Goal: Navigation & Orientation: Go to known website

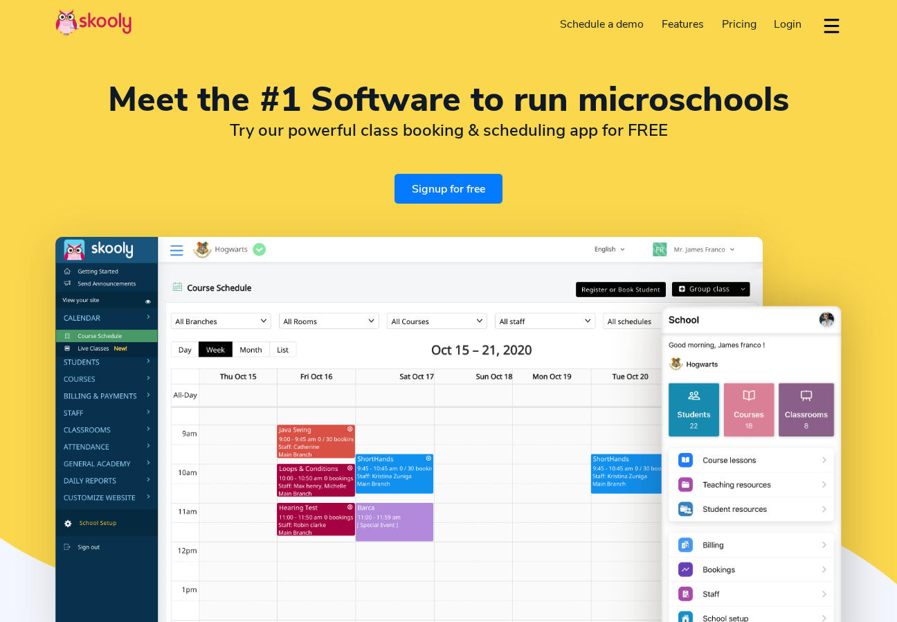
select select "en"
select select "41"
select select "[GEOGRAPHIC_DATA]"
select select "[GEOGRAPHIC_DATA]/[GEOGRAPHIC_DATA]"
click at [116, 32] on img at bounding box center [93, 22] width 76 height 27
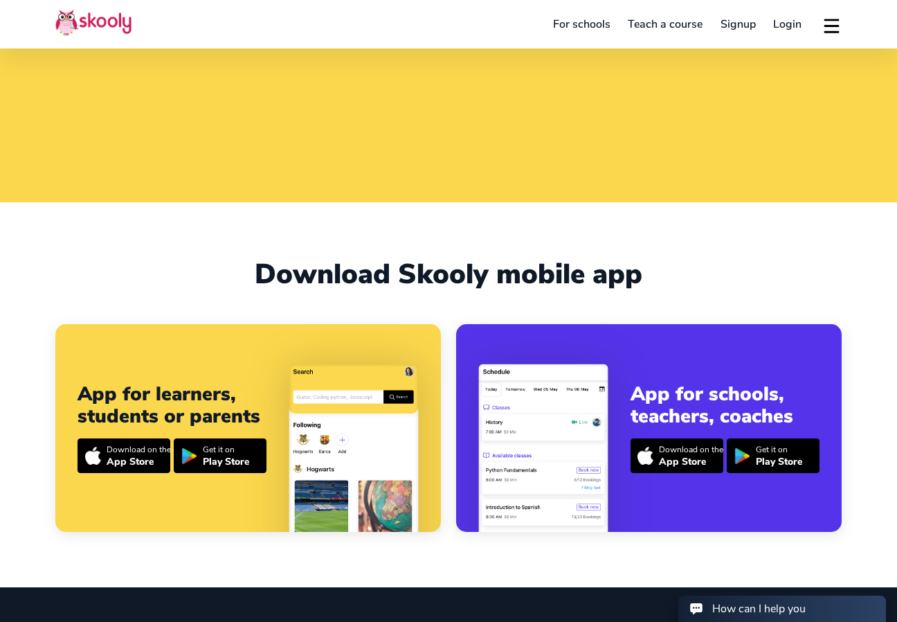
select select "41"
select select "[GEOGRAPHIC_DATA]"
select select "[GEOGRAPHIC_DATA]/[GEOGRAPHIC_DATA]"
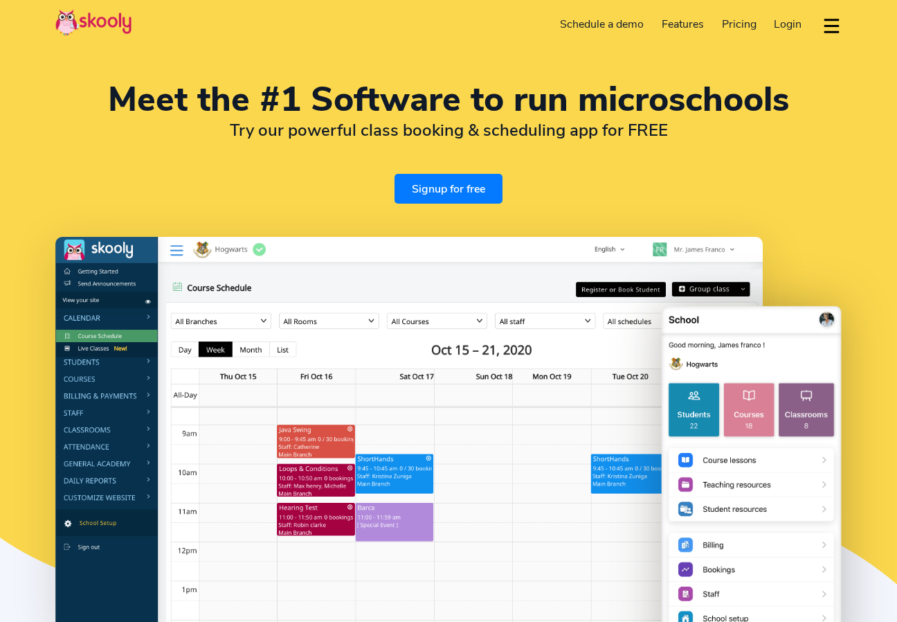
select select "en"
select select "41"
select select "[GEOGRAPHIC_DATA]"
select select "[GEOGRAPHIC_DATA]/[GEOGRAPHIC_DATA]"
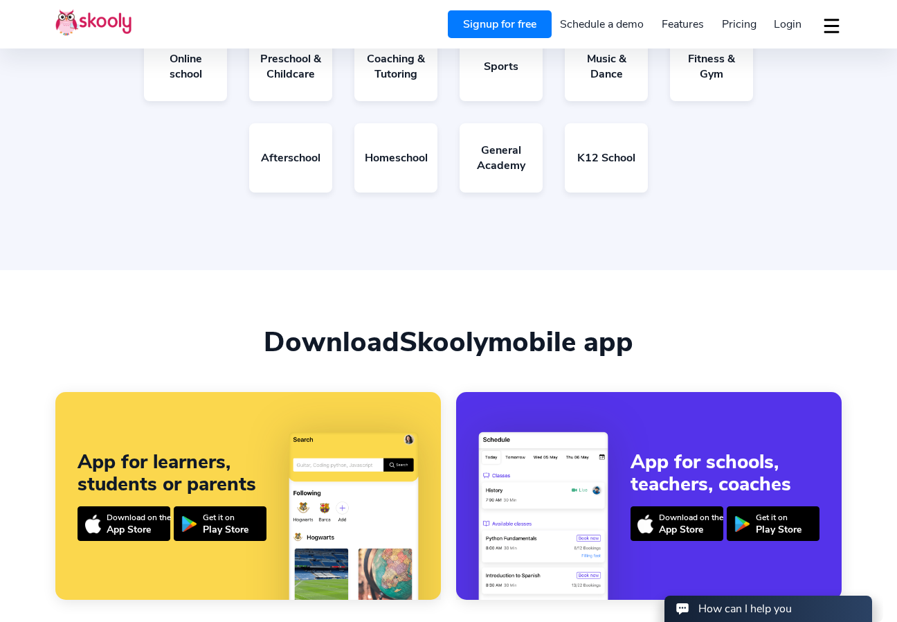
scroll to position [2762, 0]
